Goal: Task Accomplishment & Management: Use online tool/utility

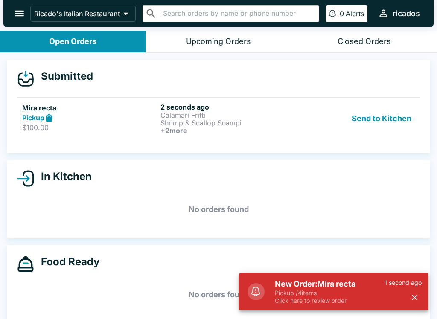
click at [392, 115] on button "Send to Kitchen" at bounding box center [381, 119] width 67 height 32
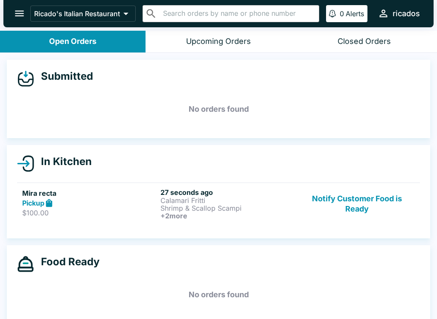
click at [170, 190] on h6 "27 seconds ago" at bounding box center [227, 192] width 135 height 9
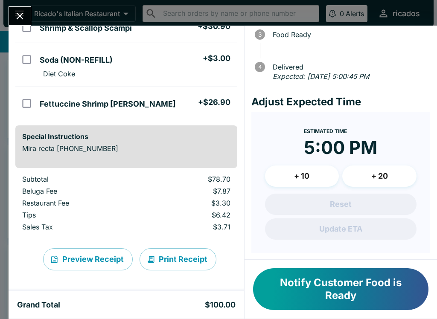
scroll to position [87, 0]
click at [197, 260] on button "Print Receipt" at bounding box center [177, 259] width 77 height 22
click at [192, 251] on button "Print Receipt" at bounding box center [177, 259] width 77 height 22
click at [196, 254] on button "Print Receipt" at bounding box center [177, 259] width 77 height 22
click at [191, 260] on button "Print Receipt" at bounding box center [177, 259] width 77 height 22
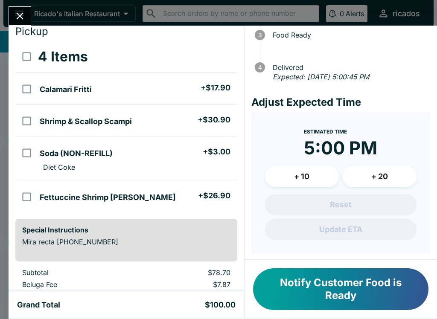
scroll to position [23, 0]
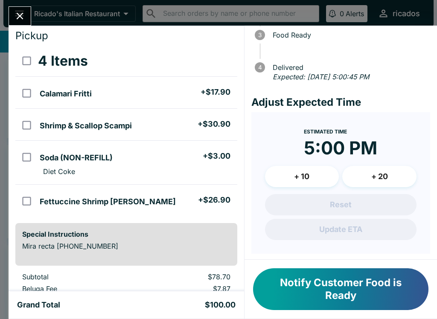
click at [18, 17] on icon "Close" at bounding box center [20, 16] width 7 height 7
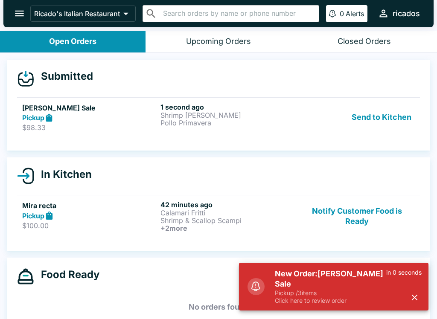
click at [389, 119] on button "Send to Kitchen" at bounding box center [381, 117] width 67 height 29
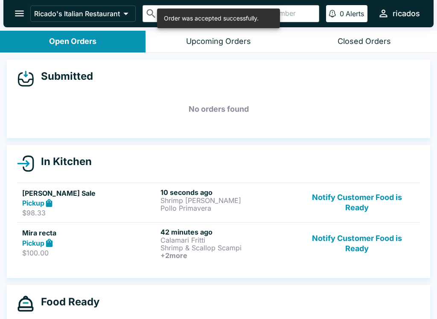
click at [381, 236] on button "Notify Customer Food is Ready" at bounding box center [357, 244] width 116 height 32
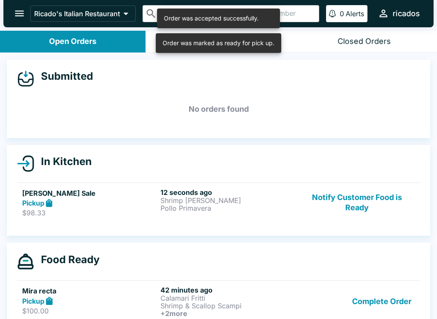
click at [392, 302] on button "Complete Order" at bounding box center [382, 302] width 66 height 32
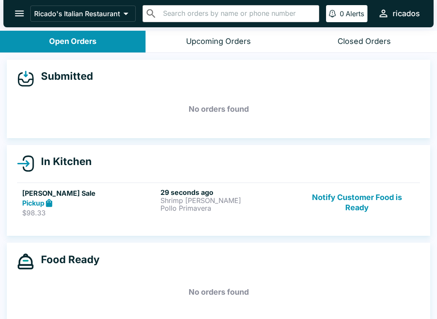
click at [373, 45] on div "Closed Orders" at bounding box center [363, 42] width 53 height 10
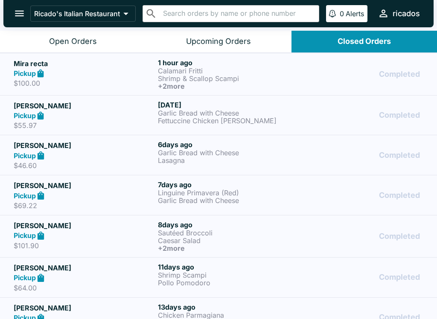
click at [236, 78] on p "Shrimp & Scallop Scampi" at bounding box center [228, 79] width 141 height 8
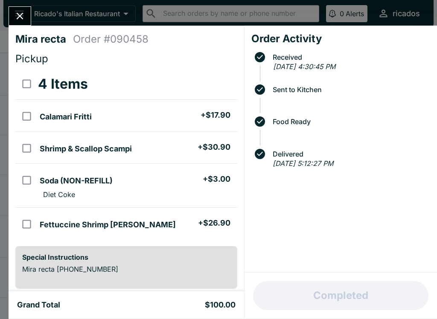
click at [26, 184] on input "orders table" at bounding box center [26, 180] width 19 height 19
click at [220, 79] on button "Refund" at bounding box center [214, 83] width 44 height 21
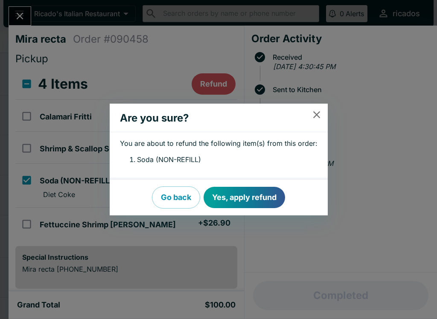
click at [268, 197] on button "Yes, apply refund" at bounding box center [243, 197] width 81 height 21
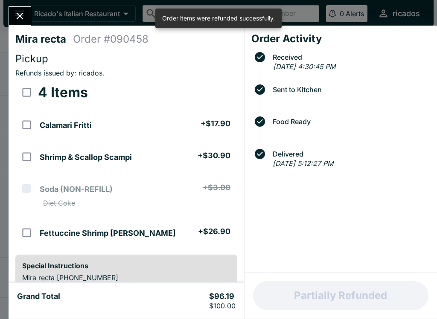
checkbox input "false"
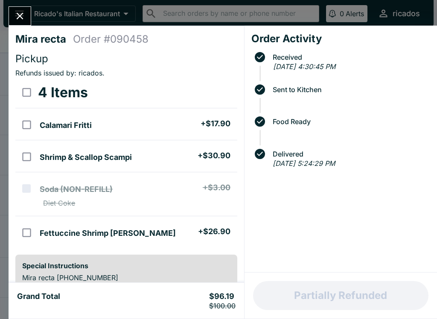
click at [23, 23] on button "Close" at bounding box center [20, 16] width 22 height 18
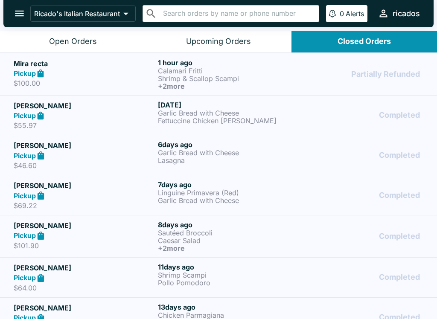
click at [71, 35] on button "Open Orders" at bounding box center [72, 42] width 145 height 22
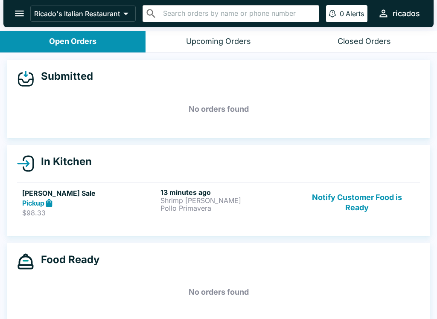
click at [365, 200] on button "Notify Customer Food is Ready" at bounding box center [357, 202] width 116 height 29
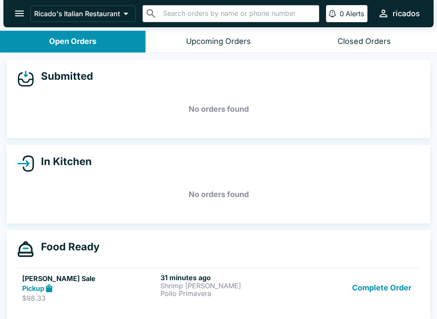
click at [395, 288] on button "Complete Order" at bounding box center [382, 287] width 66 height 29
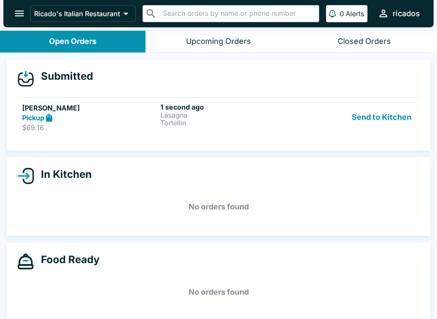
click at [385, 127] on button "Send to Kitchen" at bounding box center [381, 117] width 67 height 29
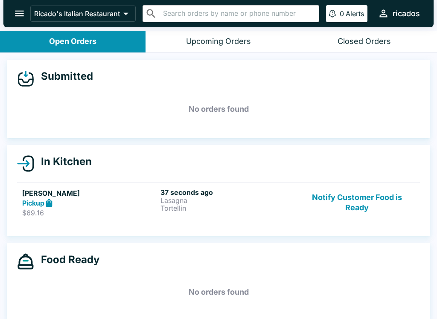
click at [347, 195] on button "Notify Customer Food is Ready" at bounding box center [357, 202] width 116 height 29
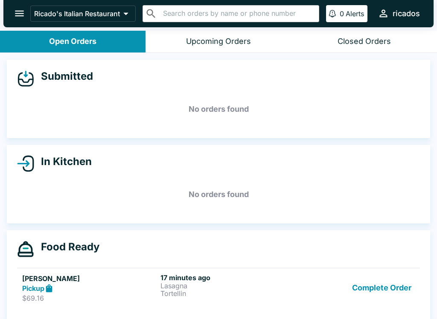
click at [380, 279] on button "Complete Order" at bounding box center [382, 287] width 66 height 29
